Goal: Transaction & Acquisition: Book appointment/travel/reservation

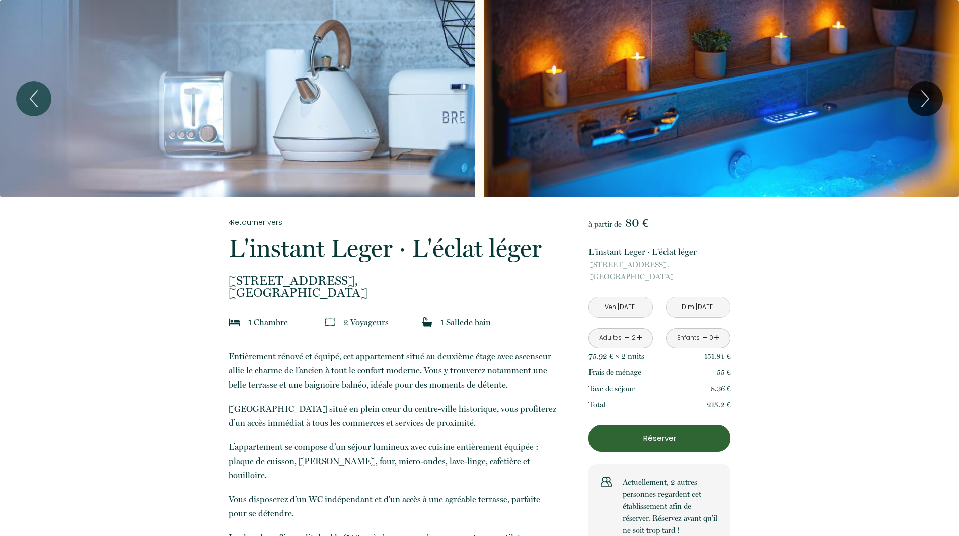
click at [357, 106] on div "Slideshow" at bounding box center [237, 98] width 475 height 197
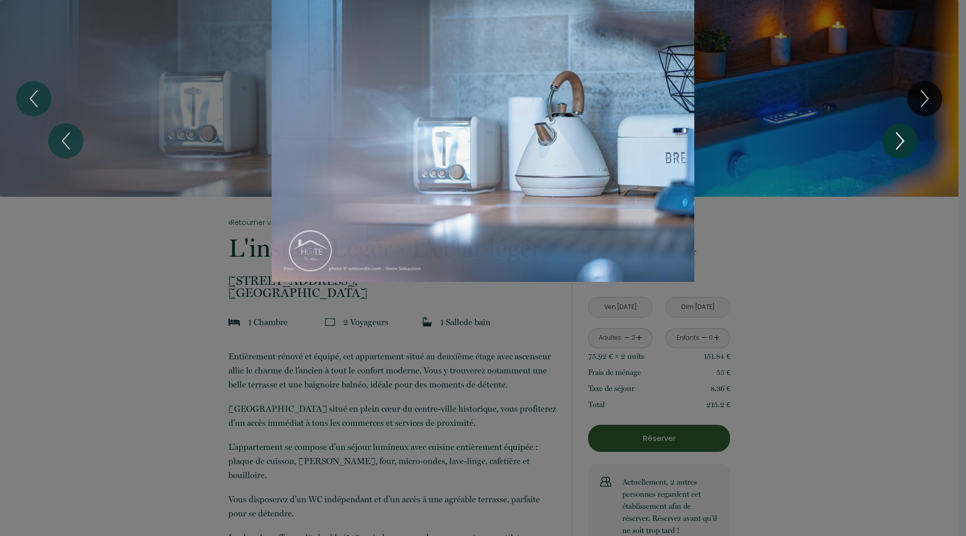
click at [898, 134] on icon "Next" at bounding box center [900, 141] width 7 height 16
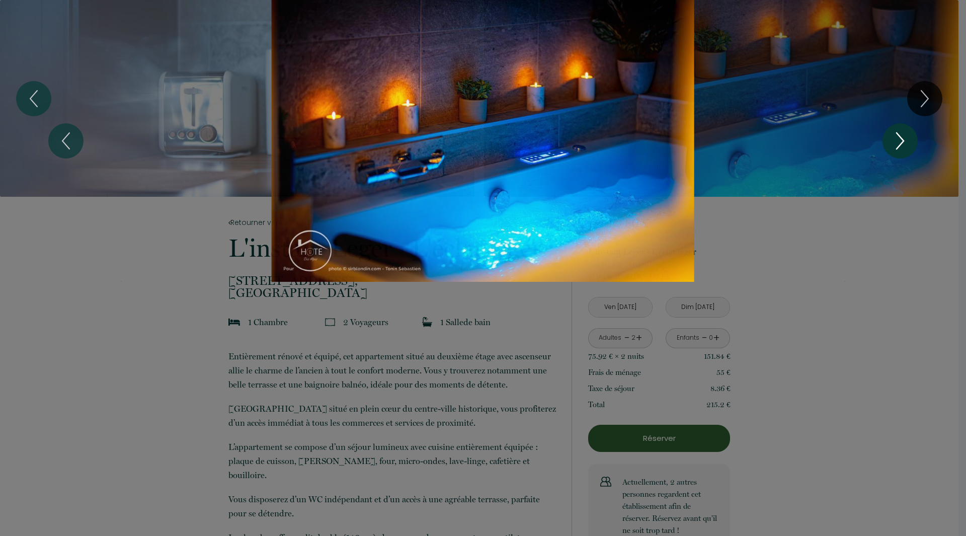
click at [898, 134] on icon "Next" at bounding box center [900, 141] width 7 height 16
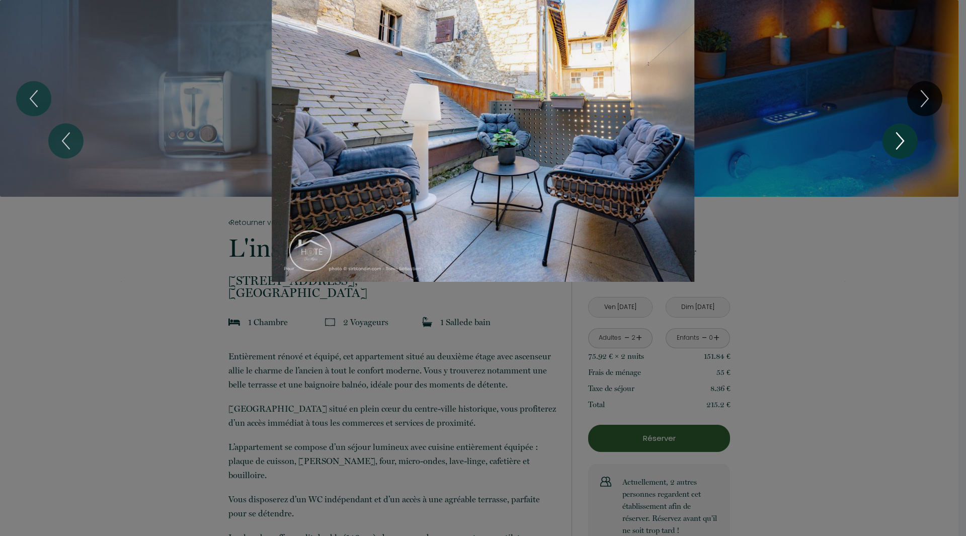
click at [898, 134] on icon "Next" at bounding box center [900, 141] width 7 height 16
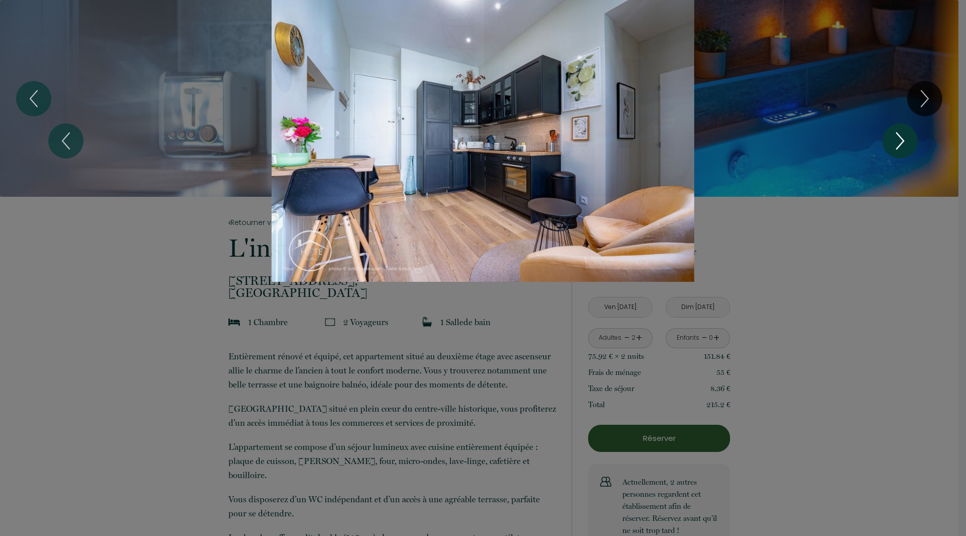
click at [898, 134] on icon "Next" at bounding box center [900, 141] width 7 height 16
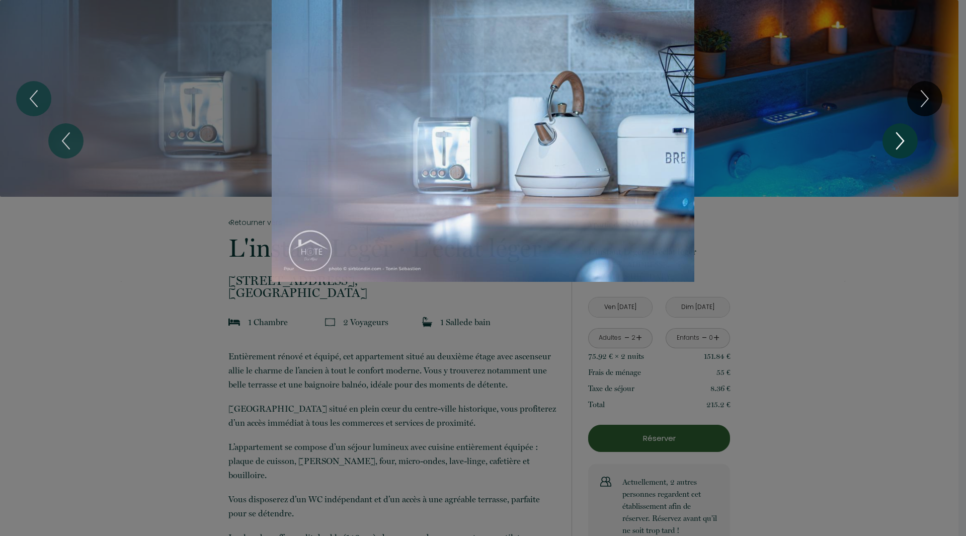
click at [898, 134] on icon "Next" at bounding box center [900, 141] width 7 height 16
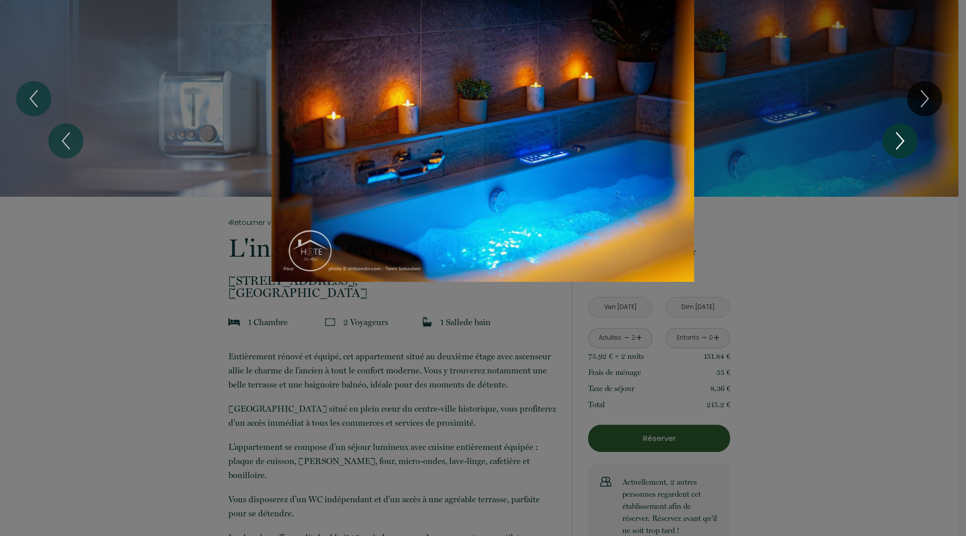
click at [898, 134] on icon "Next" at bounding box center [900, 141] width 7 height 16
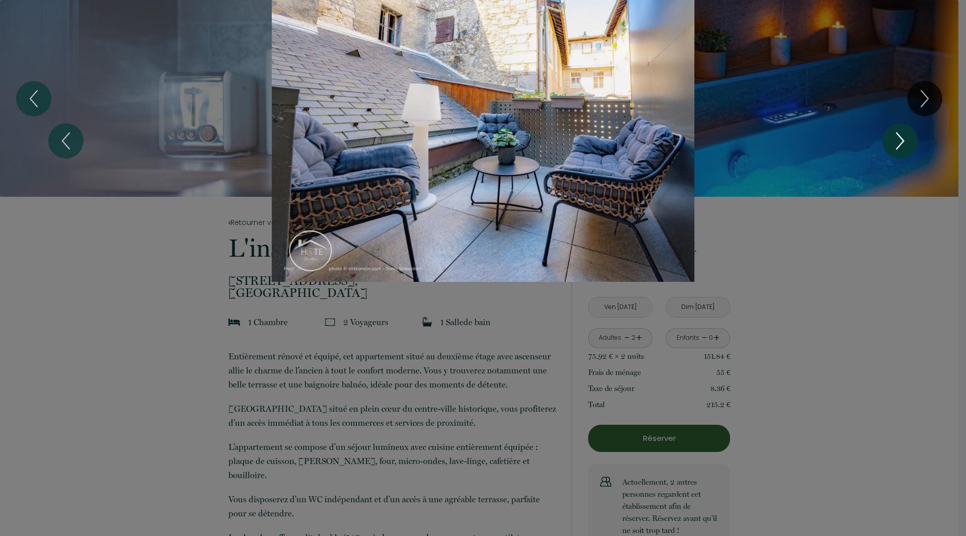
click at [898, 134] on icon "Next" at bounding box center [900, 141] width 7 height 16
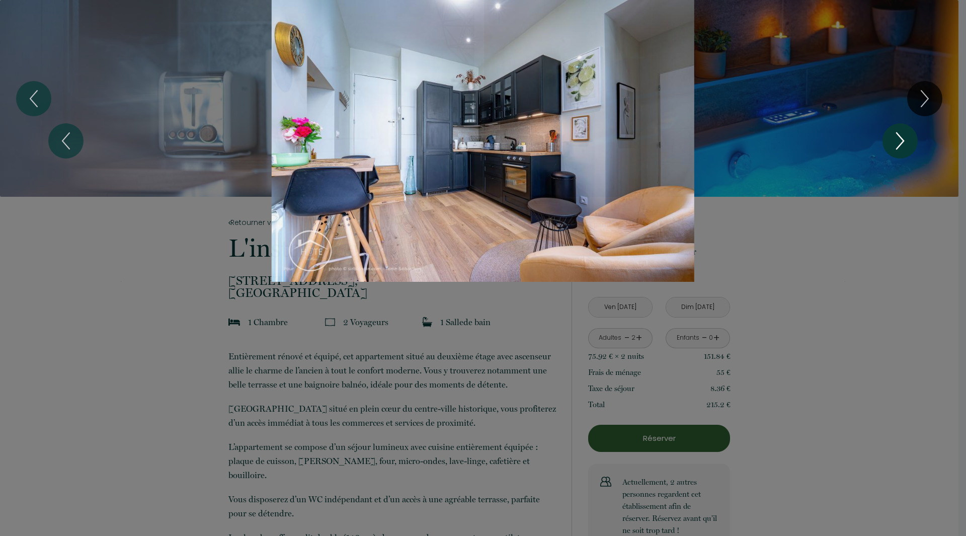
click at [898, 134] on icon "Next" at bounding box center [900, 141] width 7 height 16
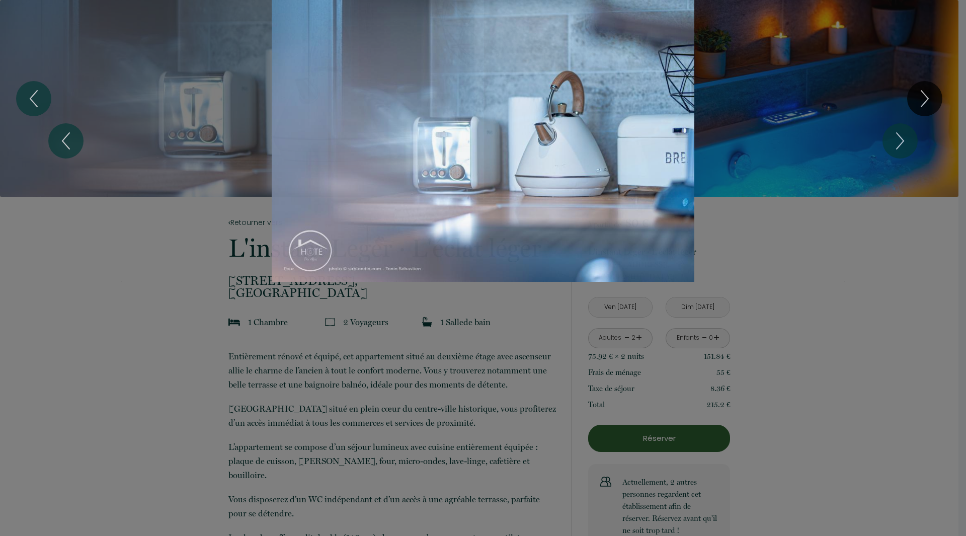
click at [836, 287] on div at bounding box center [483, 268] width 966 height 536
click at [906, 134] on icon "Next" at bounding box center [900, 141] width 21 height 30
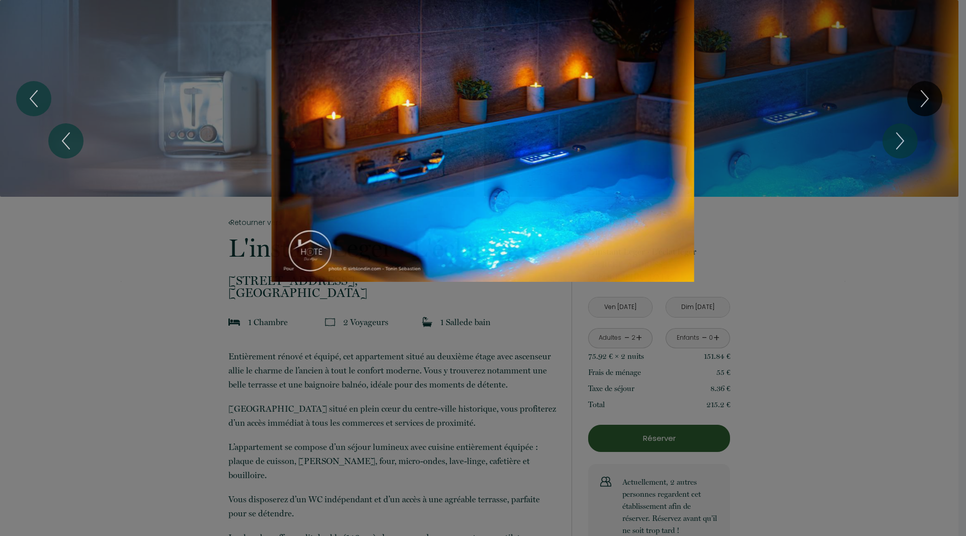
click at [922, 103] on div "1 2 3 4" at bounding box center [483, 141] width 966 height 282
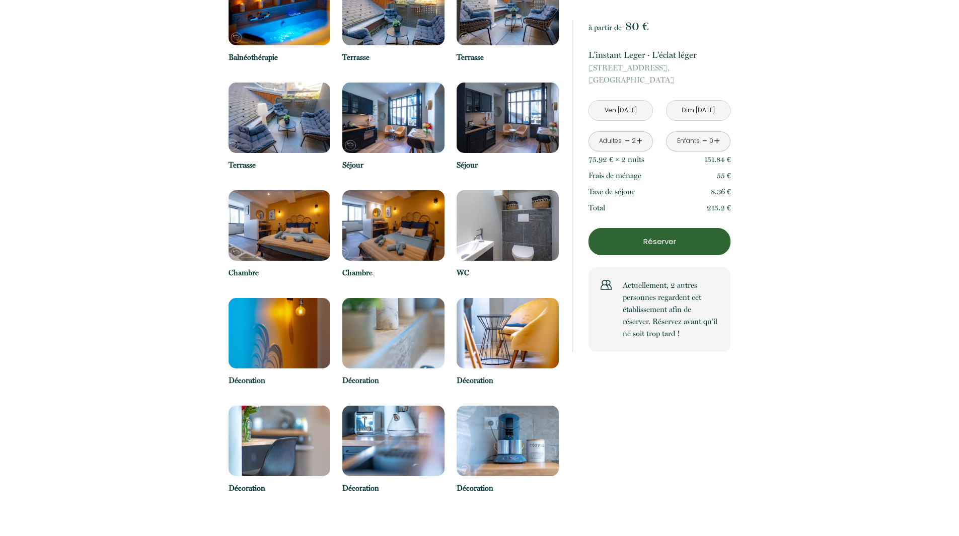
scroll to position [805, 0]
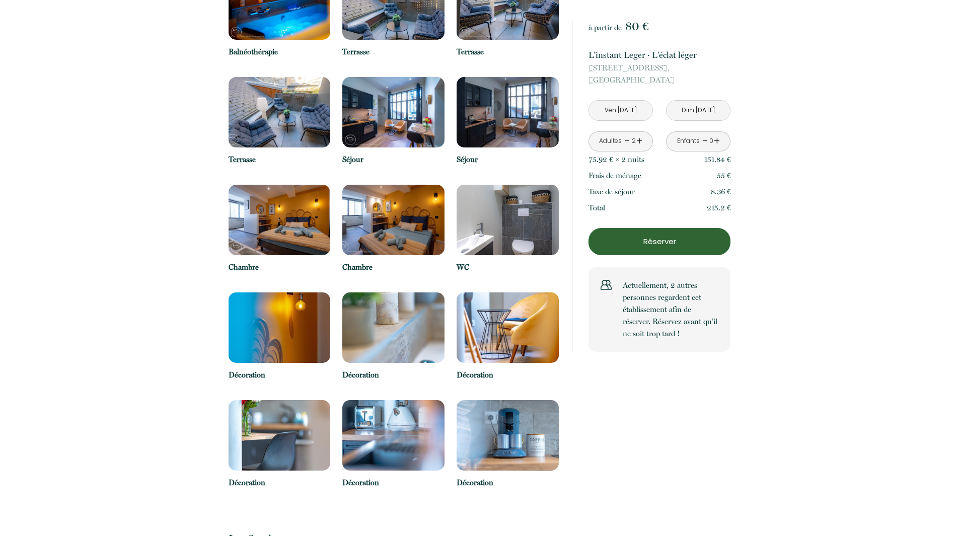
click at [291, 212] on img at bounding box center [280, 220] width 102 height 70
click at [322, 215] on img at bounding box center [280, 220] width 102 height 70
click at [382, 208] on img at bounding box center [393, 220] width 102 height 70
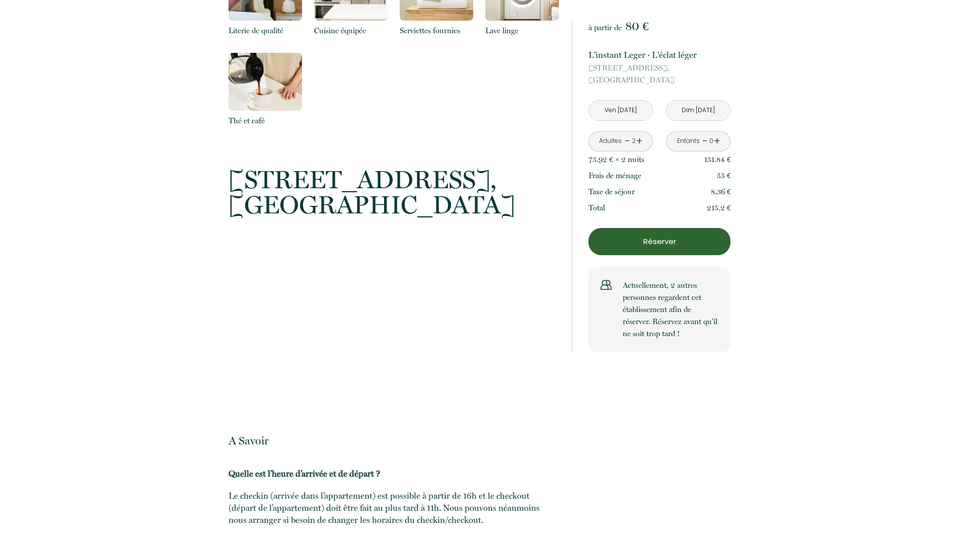
scroll to position [1560, 0]
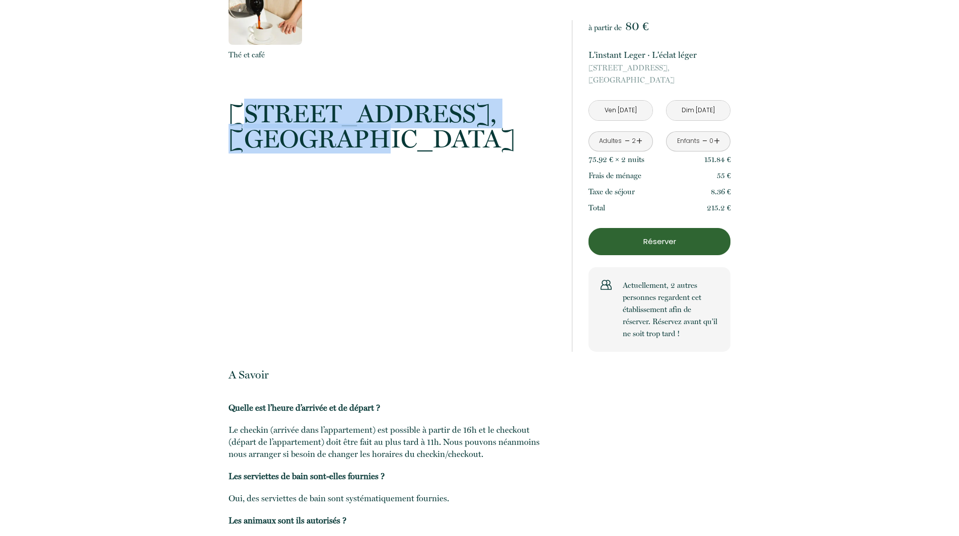
drag, startPoint x: 234, startPoint y: 96, endPoint x: 364, endPoint y: 118, distance: 132.3
click at [364, 118] on p "14 place st leger, Chambéry" at bounding box center [394, 126] width 330 height 50
drag, startPoint x: 231, startPoint y: 100, endPoint x: 341, endPoint y: 121, distance: 111.6
click at [341, 121] on p "14 place st leger, Chambéry" at bounding box center [394, 126] width 330 height 50
copy p "14 place st leger, Chambéry"
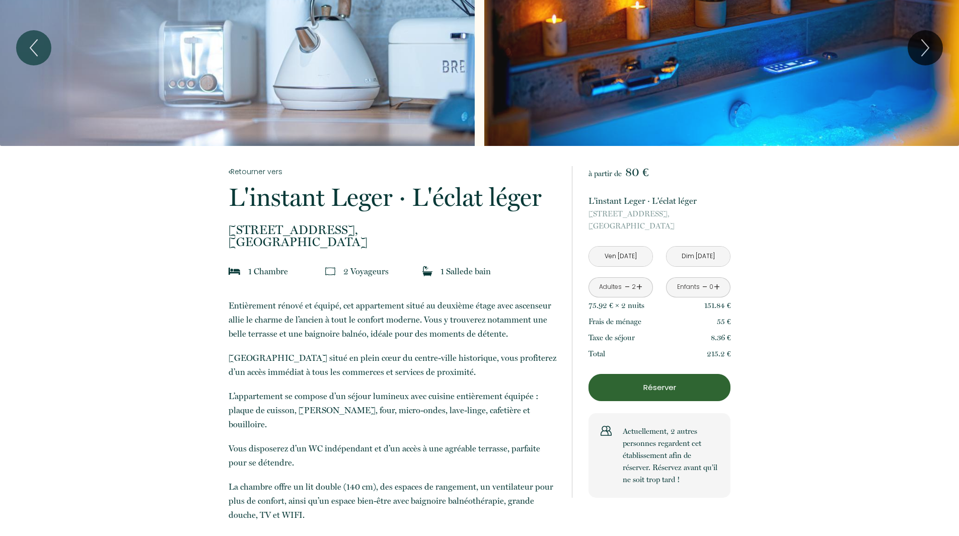
scroll to position [0, 0]
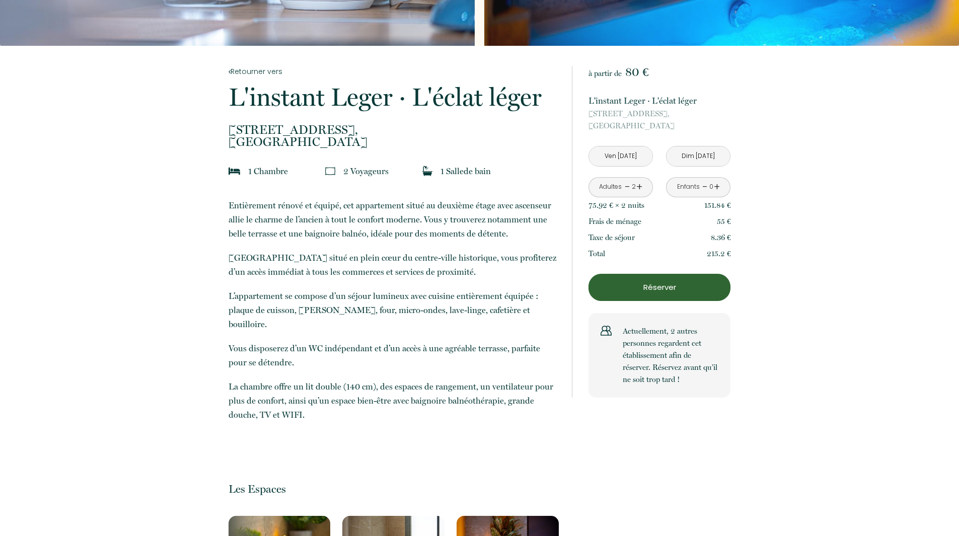
click at [678, 287] on p "Réserver" at bounding box center [659, 287] width 135 height 12
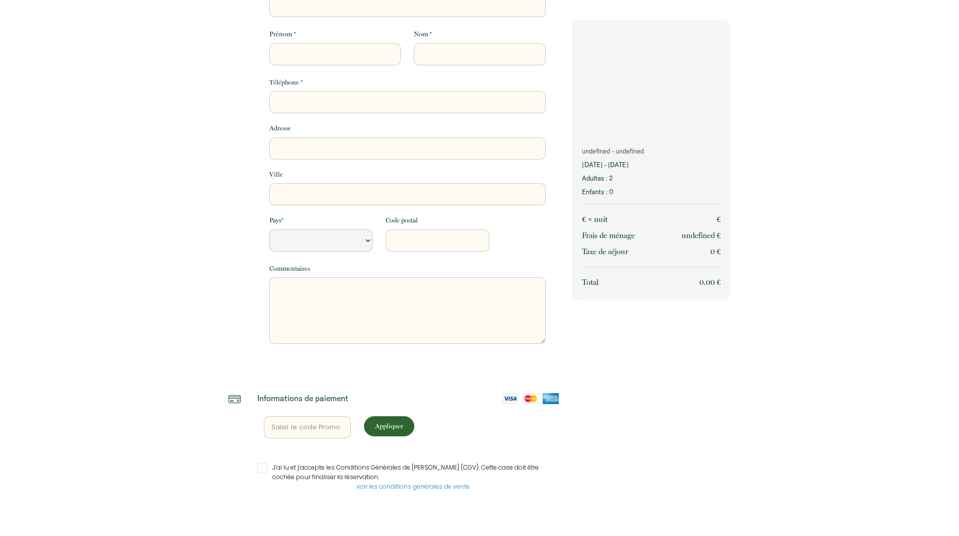
scroll to position [73, 0]
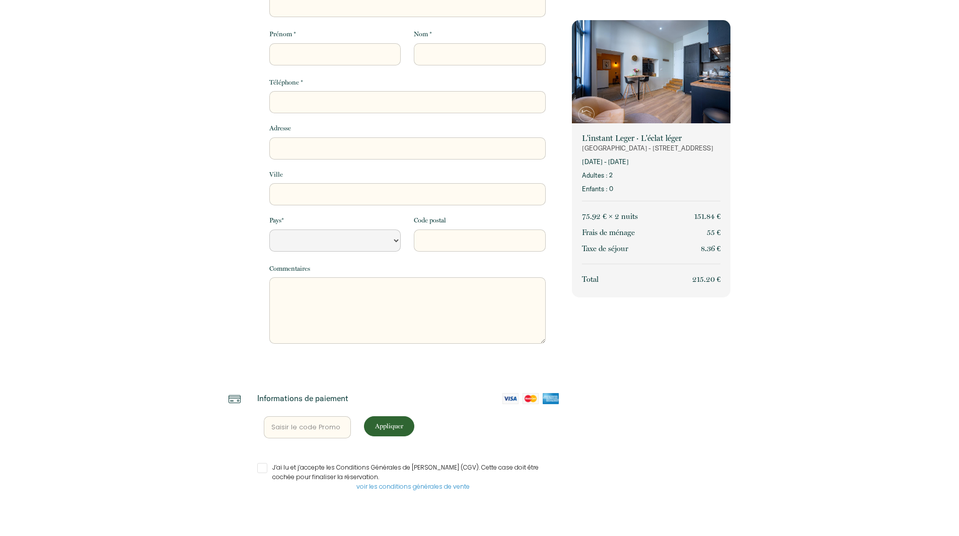
select select "Default select example"
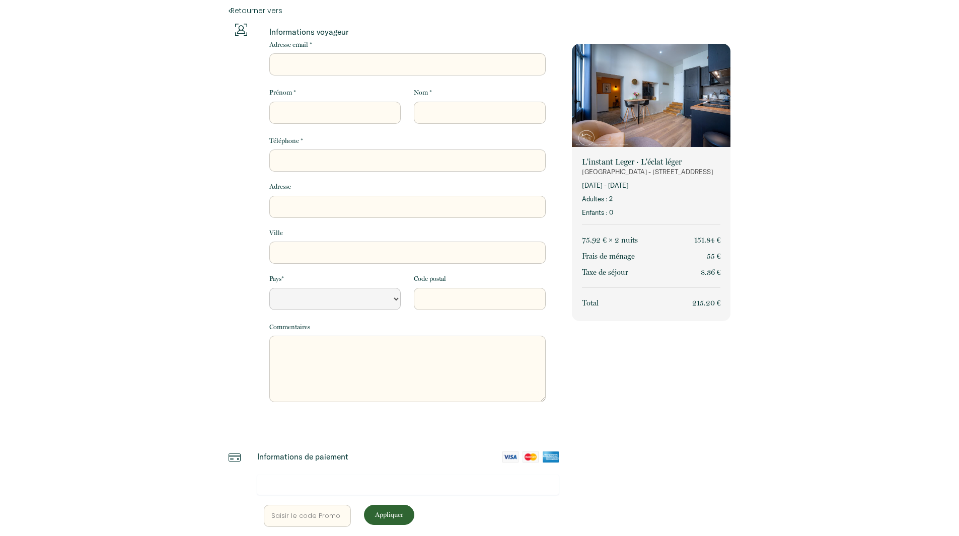
scroll to position [0, 0]
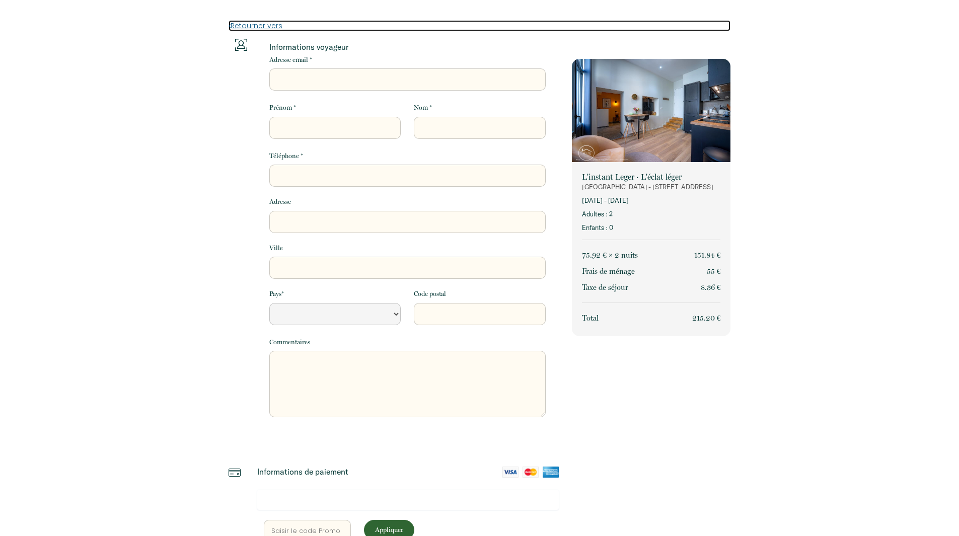
click at [261, 25] on link "Retourner vers" at bounding box center [480, 25] width 502 height 11
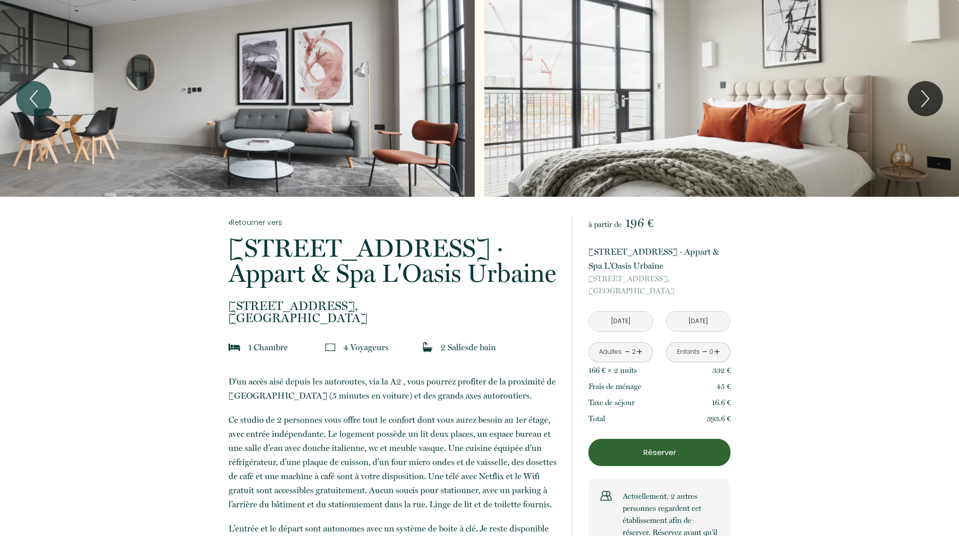
click at [580, 125] on div "Slideshow" at bounding box center [721, 98] width 475 height 197
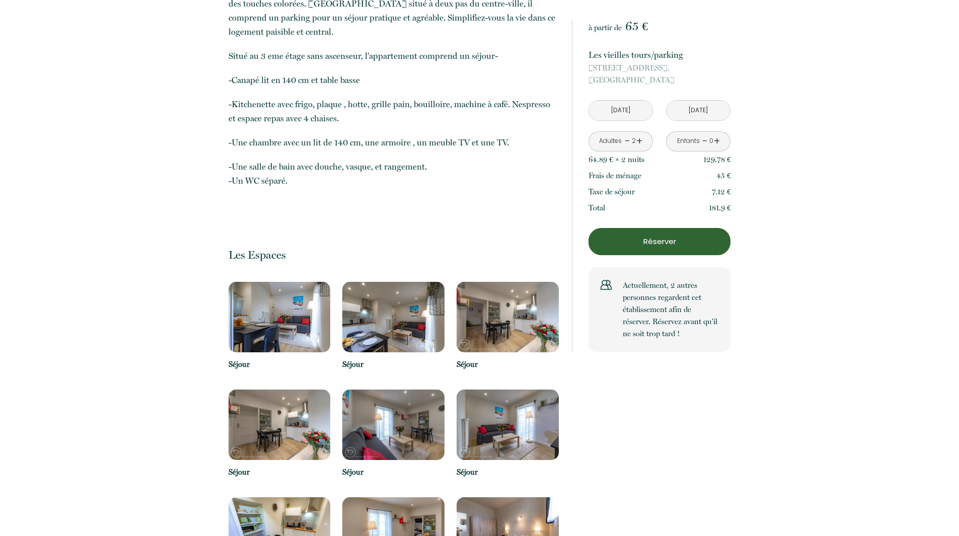
scroll to position [352, 0]
